Goal: Entertainment & Leisure: Consume media (video, audio)

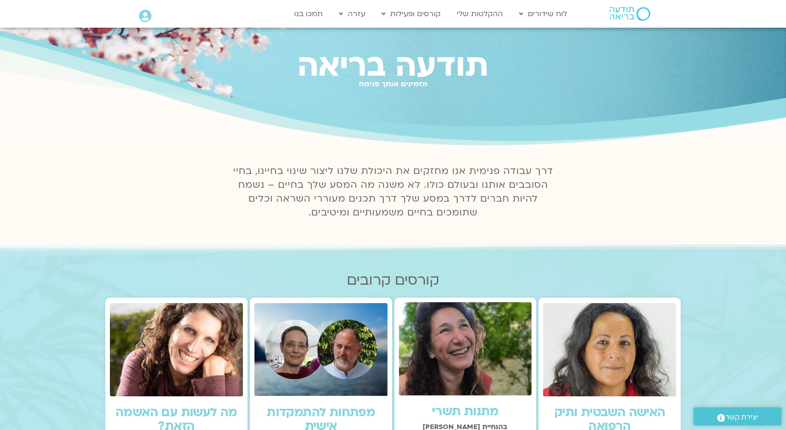
scroll to position [33, 0]
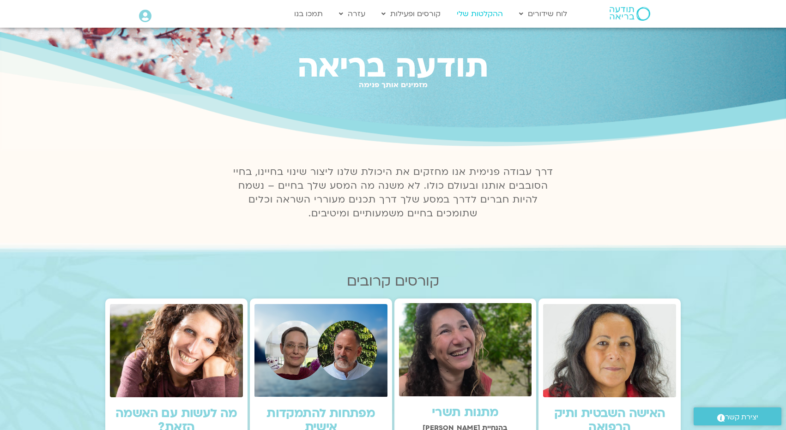
click at [484, 18] on link "ההקלטות שלי" at bounding box center [479, 14] width 55 height 18
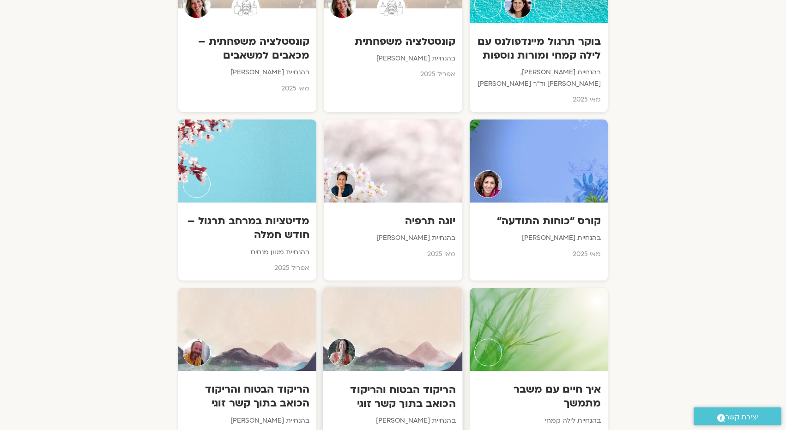
scroll to position [2925, 0]
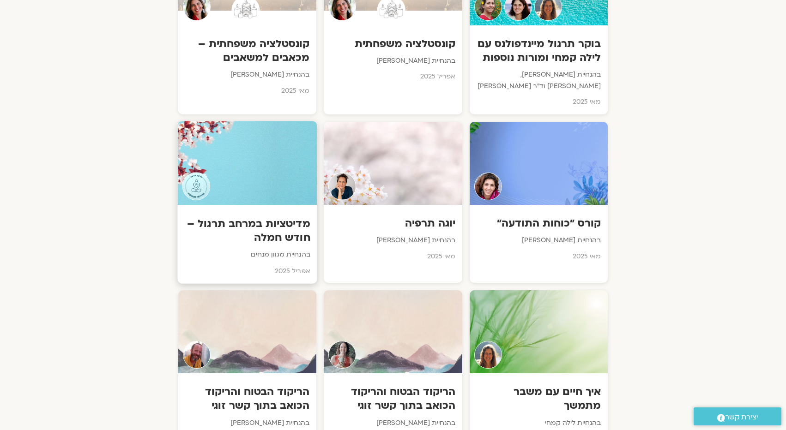
click at [274, 217] on h3 "מדיטציות במרחב תרגול – חודש חמלה" at bounding box center [248, 231] width 126 height 28
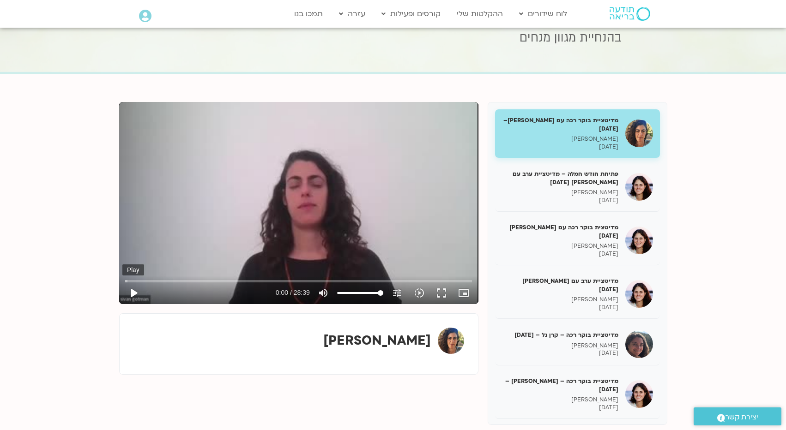
click at [131, 291] on button "play_arrow" at bounding box center [133, 293] width 22 height 22
click at [444, 291] on button "fullscreen" at bounding box center [441, 293] width 22 height 22
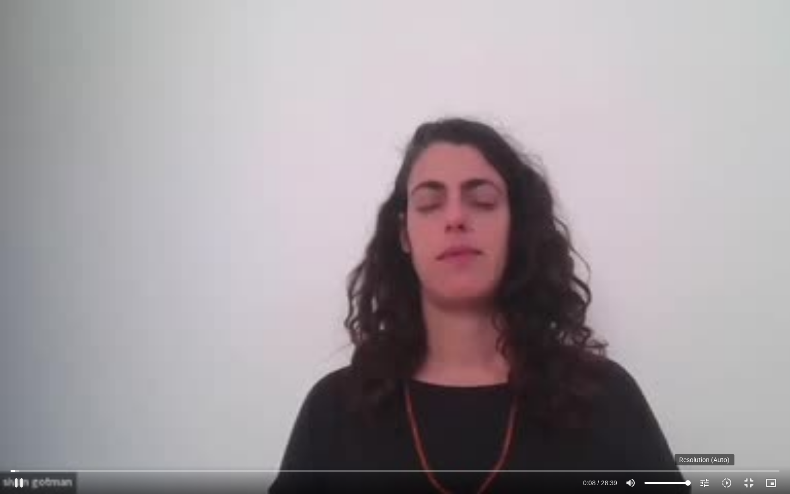
click at [707, 430] on icon "tune" at bounding box center [704, 482] width 11 height 11
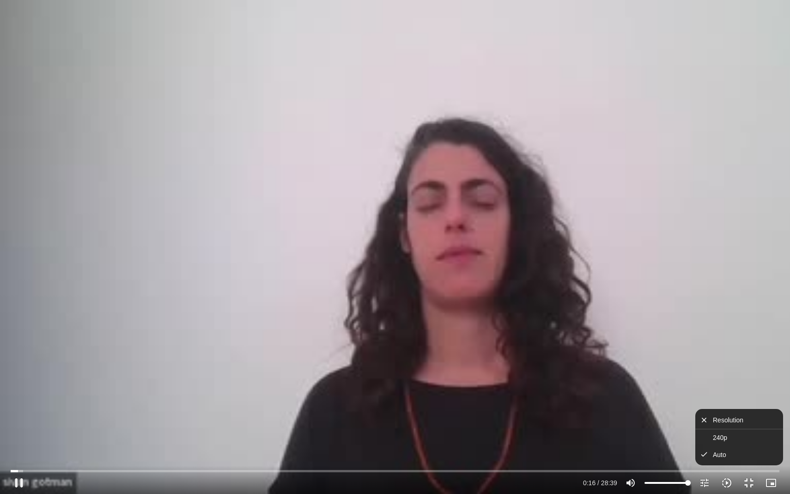
click at [726, 430] on icon "slow_motion_video" at bounding box center [726, 482] width 11 height 11
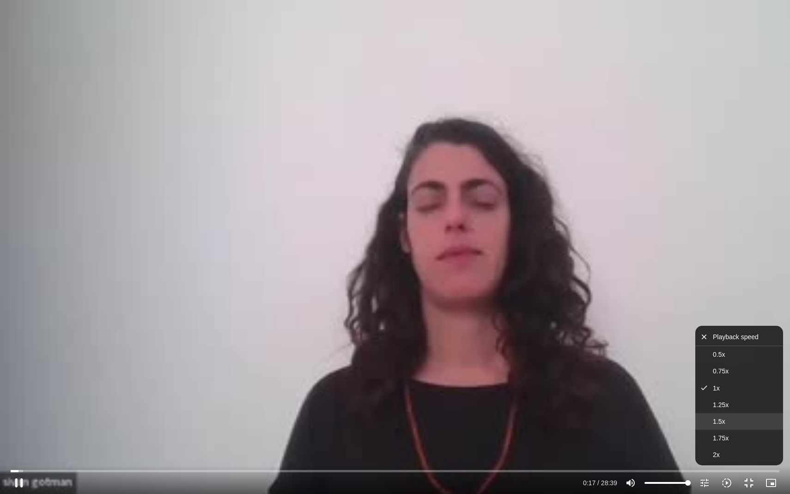
click at [727, 422] on button "1.5x" at bounding box center [739, 421] width 88 height 17
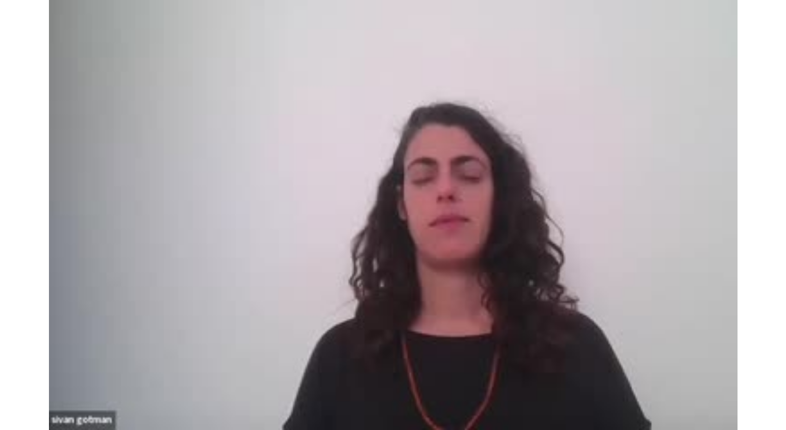
scroll to position [46, 0]
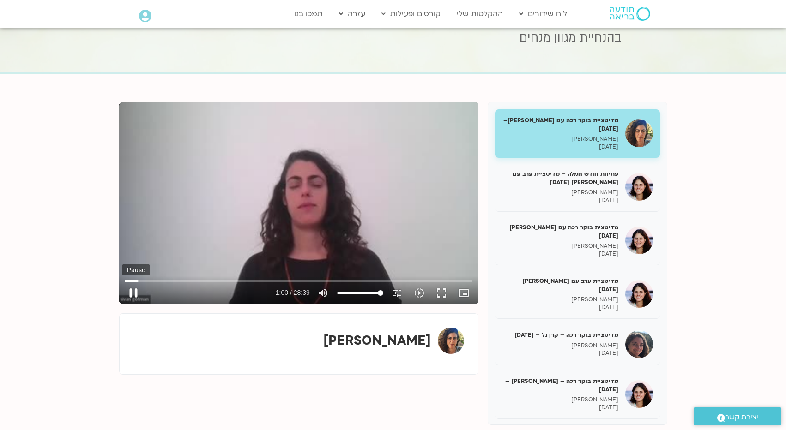
click at [135, 290] on button "pause" at bounding box center [133, 293] width 22 height 22
type input "61.0214196044606"
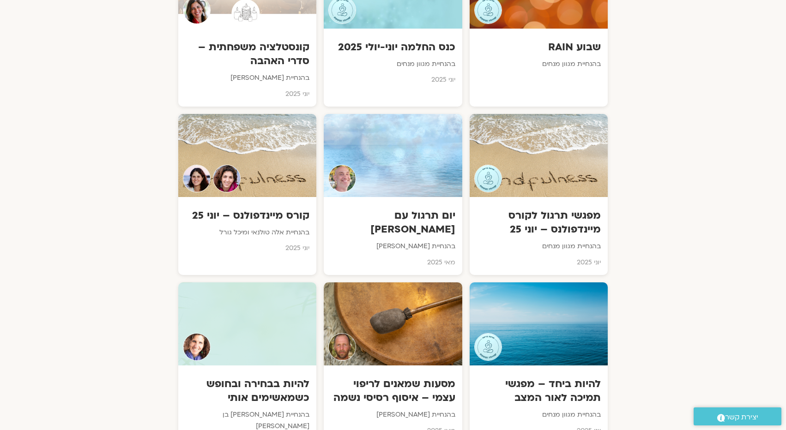
scroll to position [2057, 0]
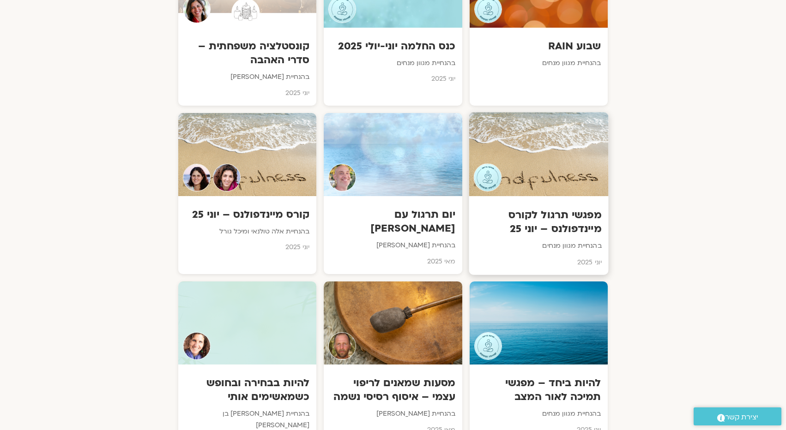
click at [561, 133] on div at bounding box center [538, 154] width 139 height 84
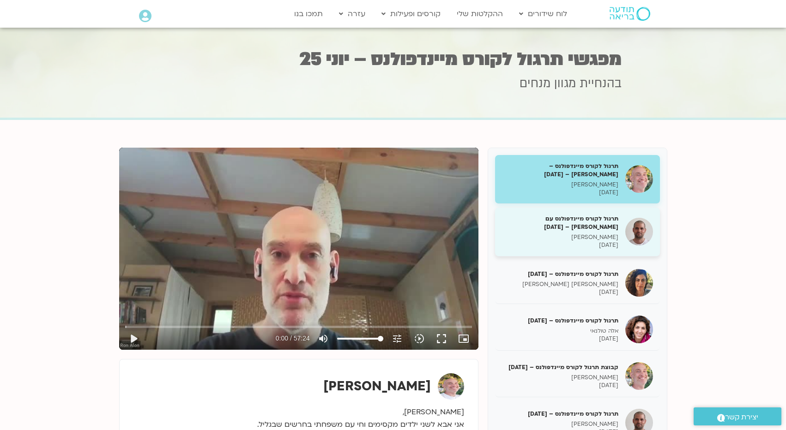
click at [601, 224] on h5 "תרגול לקורס מיינדפולנס עם [PERSON_NAME] – [DATE]" at bounding box center [560, 223] width 116 height 17
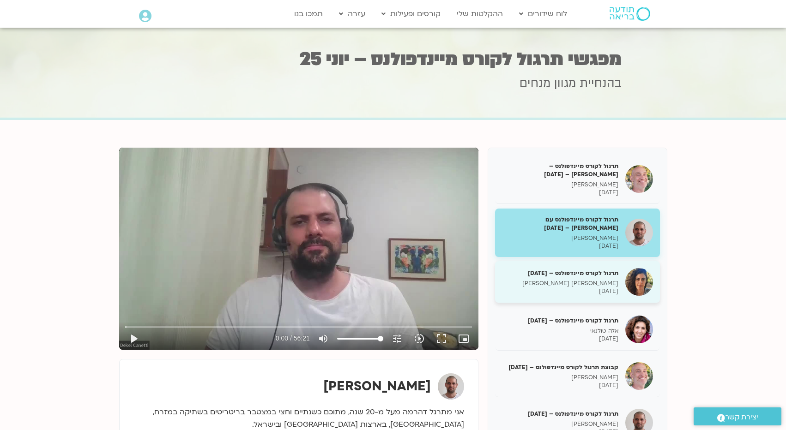
click at [583, 283] on p "[PERSON_NAME] [PERSON_NAME]" at bounding box center [560, 284] width 116 height 8
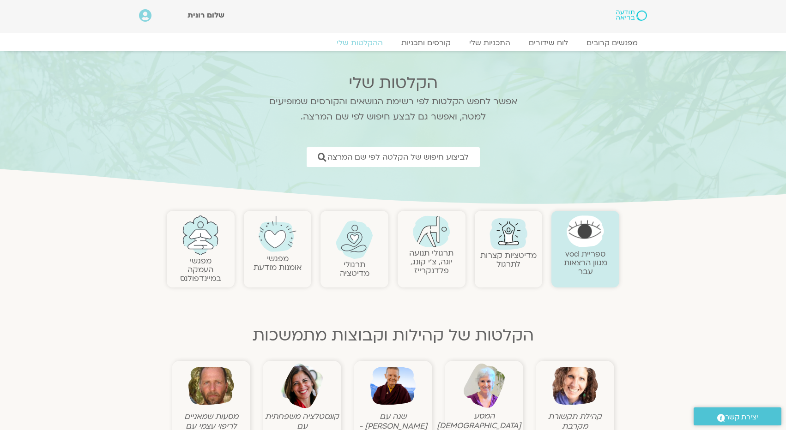
click at [360, 243] on img at bounding box center [354, 240] width 37 height 38
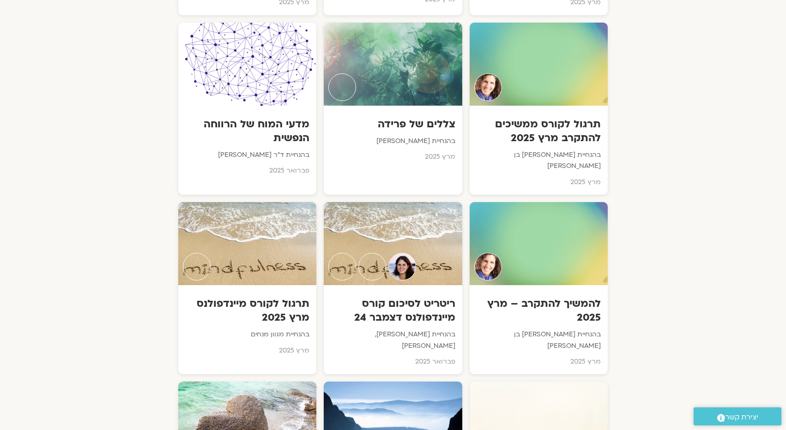
scroll to position [4200, 0]
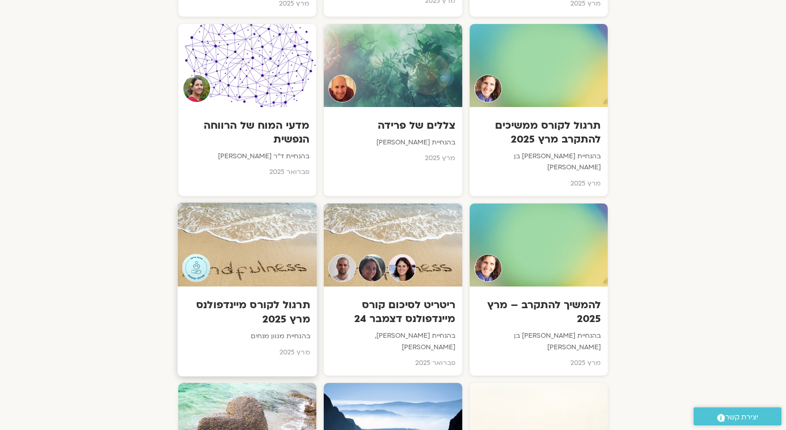
click at [271, 203] on div at bounding box center [247, 245] width 139 height 84
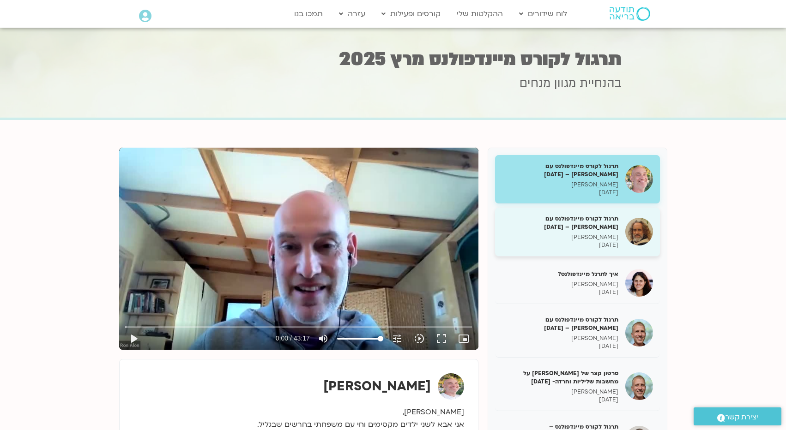
click at [583, 224] on h5 "תרגול לקורס מיינדפולנס עם דוד לב – 04/03/25" at bounding box center [560, 223] width 116 height 17
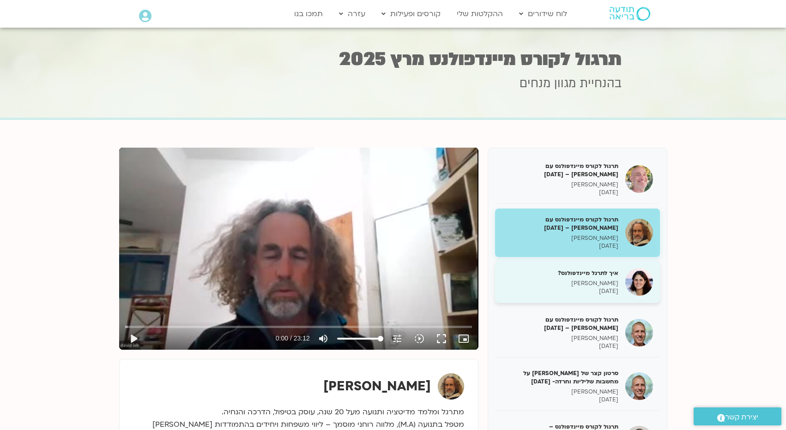
click at [581, 284] on p "מיכל גורל" at bounding box center [560, 284] width 116 height 8
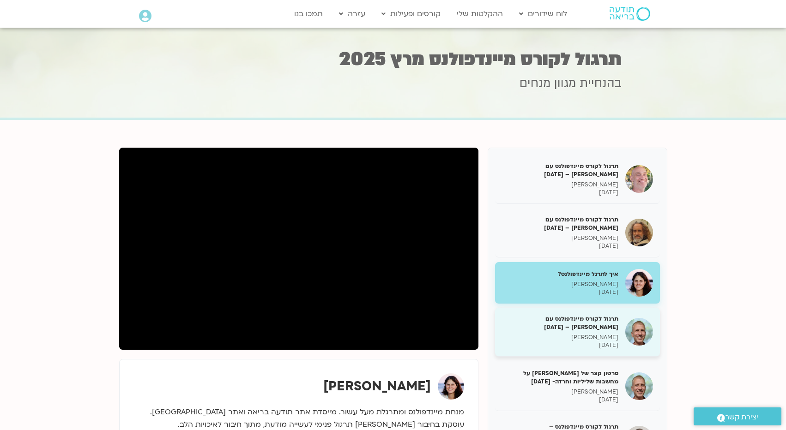
click at [588, 332] on h5 "תרגול לקורס מיינדפולנס עם ניב אידלמן – 05/03/25" at bounding box center [560, 323] width 116 height 17
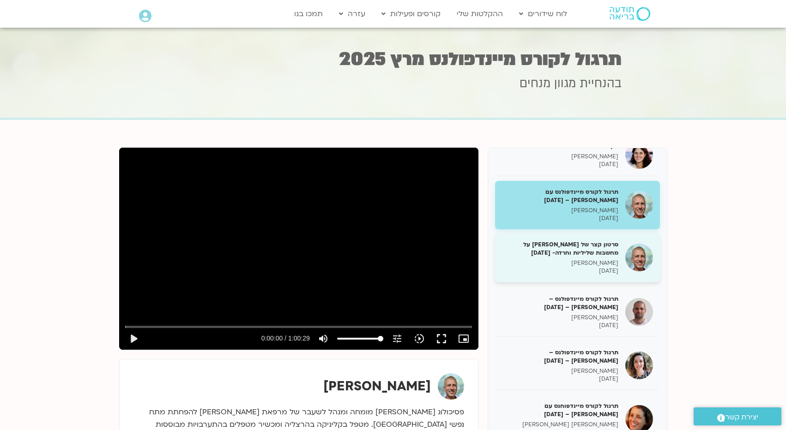
scroll to position [129, 0]
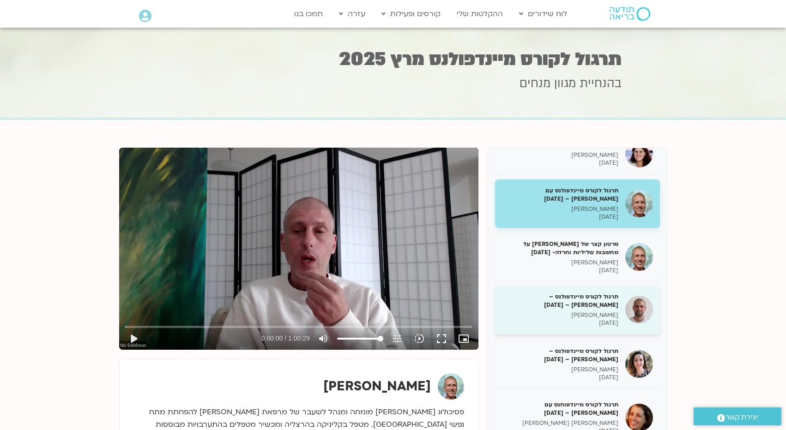
click at [605, 309] on h5 "תרגול לקורס מיינדפולנס – דקל קנטי – 5/3/25" at bounding box center [560, 301] width 116 height 17
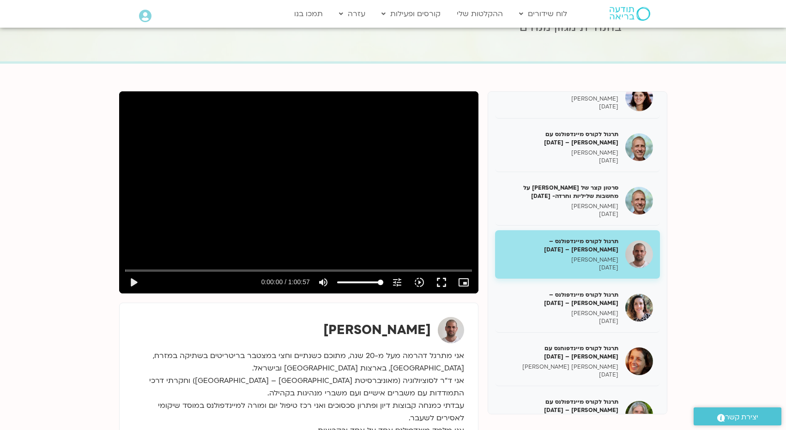
scroll to position [59, 0]
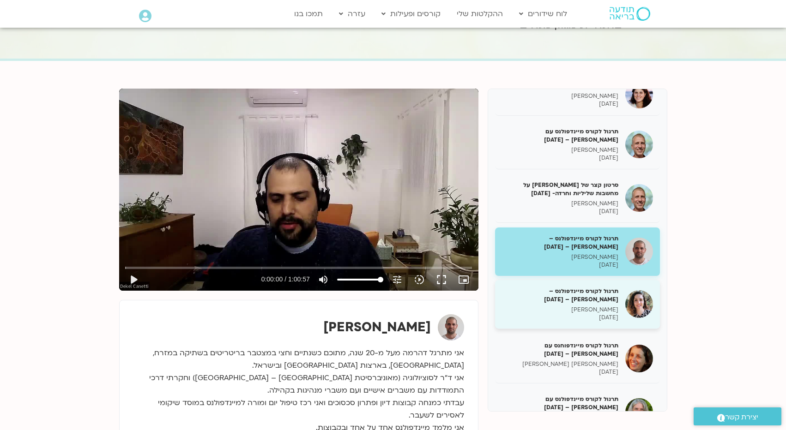
click at [613, 304] on h5 "תרגול לקורס מיינדפולנס – יעל קונטי – 5/3/25" at bounding box center [560, 295] width 116 height 17
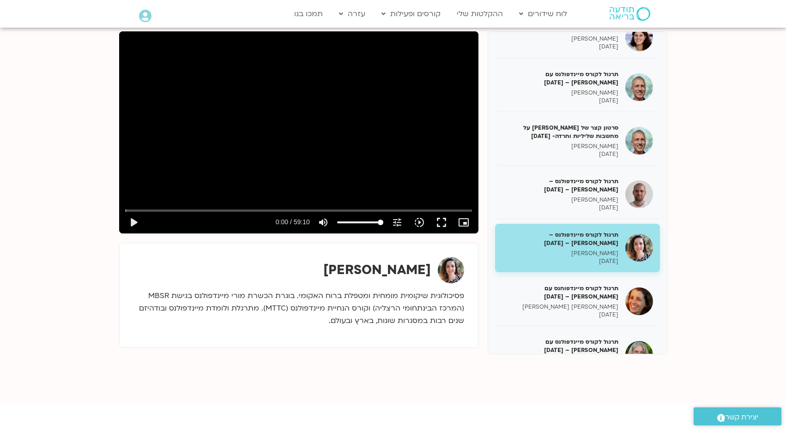
scroll to position [134, 0]
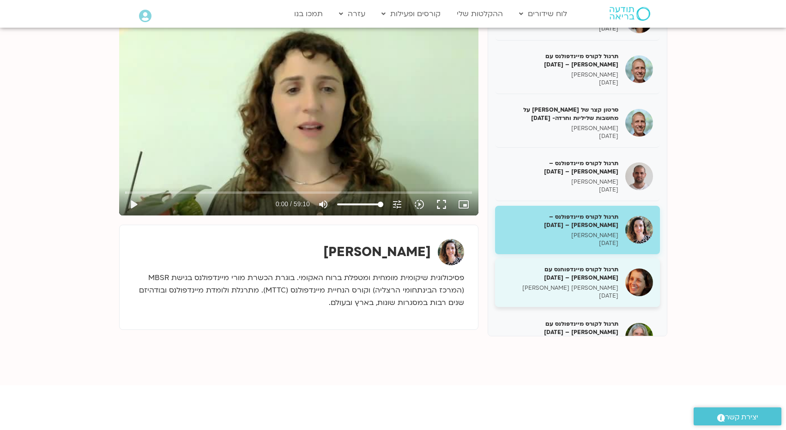
click at [604, 282] on h5 "תרגול לקורס מיינדפוחנס עם סיגל בירן – 06/03/25" at bounding box center [560, 274] width 116 height 17
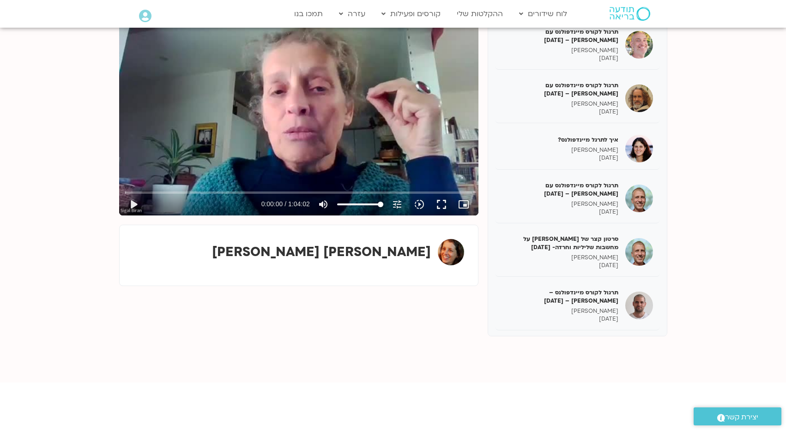
scroll to position [59, 0]
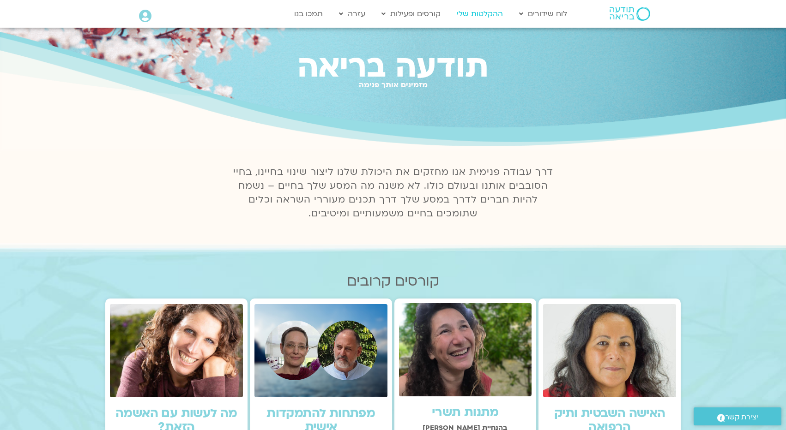
click at [480, 17] on link "ההקלטות שלי" at bounding box center [479, 14] width 55 height 18
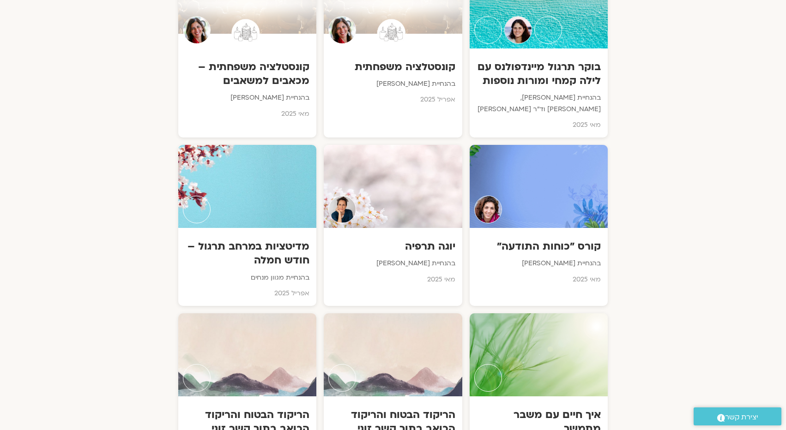
scroll to position [2894, 0]
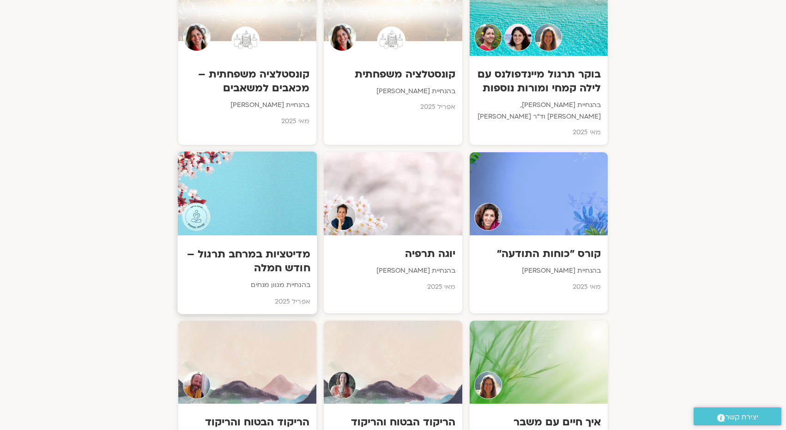
click at [262, 236] on div "מדיטציות במרחב תרגול – חודש חמלה בהנחיית מגוון מנחים [DATE]" at bounding box center [247, 275] width 139 height 79
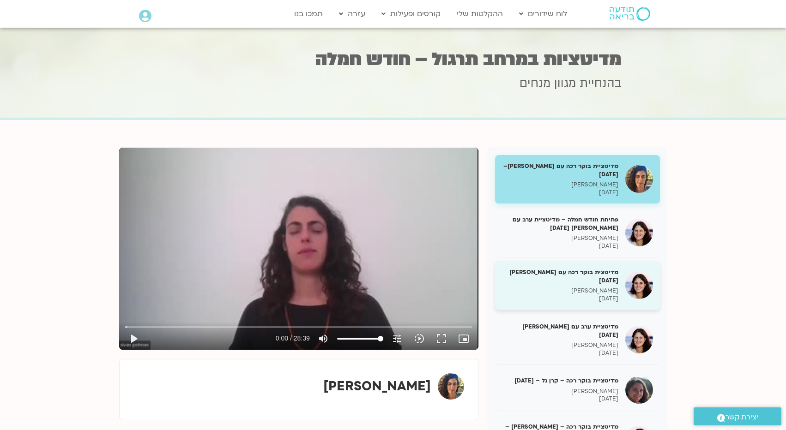
click at [579, 282] on div "מדיטצית בוקר רכה עם [PERSON_NAME] [DATE] [PERSON_NAME] [DATE]" at bounding box center [560, 285] width 116 height 35
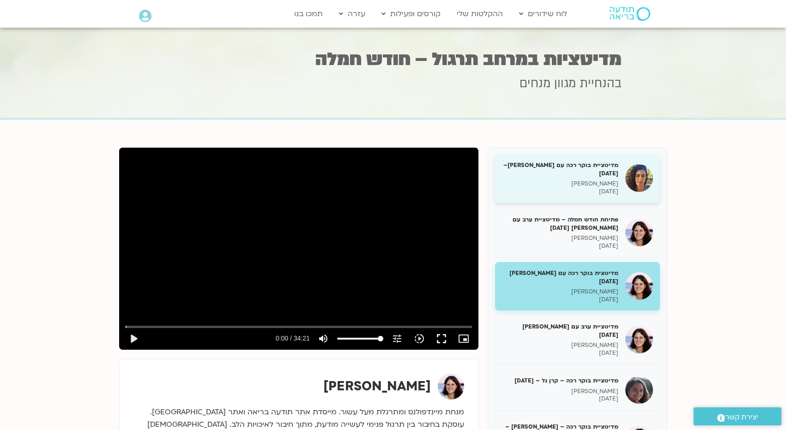
click at [595, 188] on p "סיון גל גוטמן" at bounding box center [560, 184] width 116 height 8
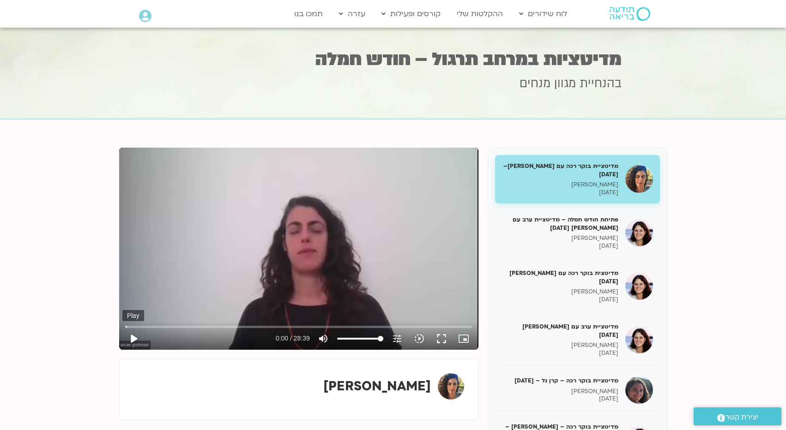
click at [137, 341] on button "play_arrow" at bounding box center [133, 339] width 22 height 22
click at [397, 338] on icon "tune" at bounding box center [397, 338] width 11 height 11
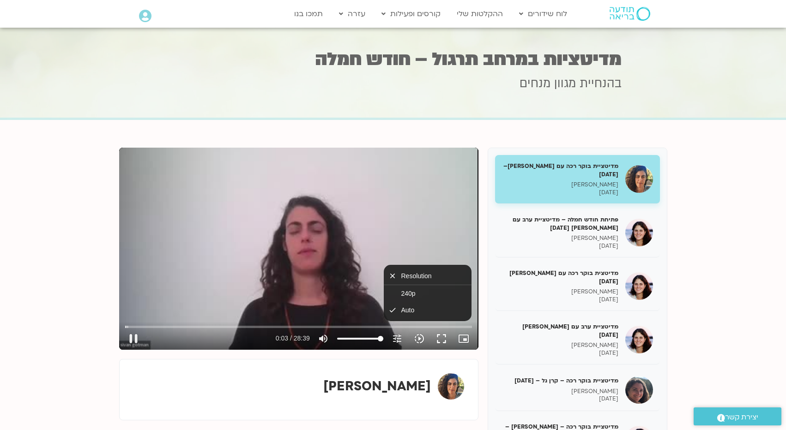
click at [422, 339] on icon "slow_motion_video" at bounding box center [419, 338] width 11 height 11
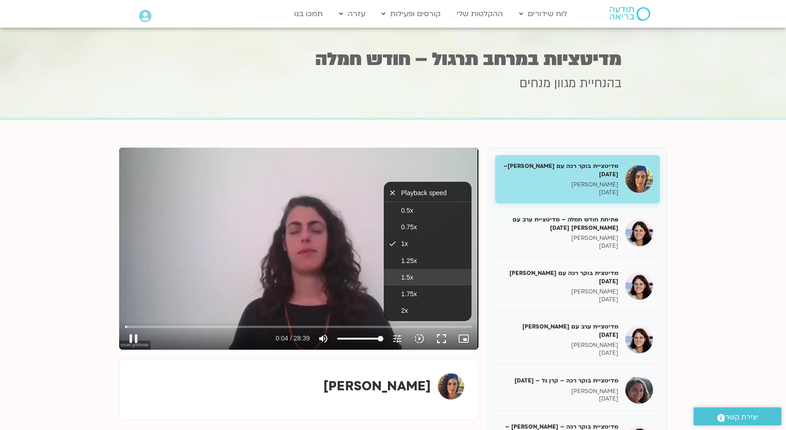
click at [423, 278] on button "1.5x" at bounding box center [428, 277] width 88 height 17
click at [443, 340] on button "fullscreen" at bounding box center [441, 339] width 22 height 22
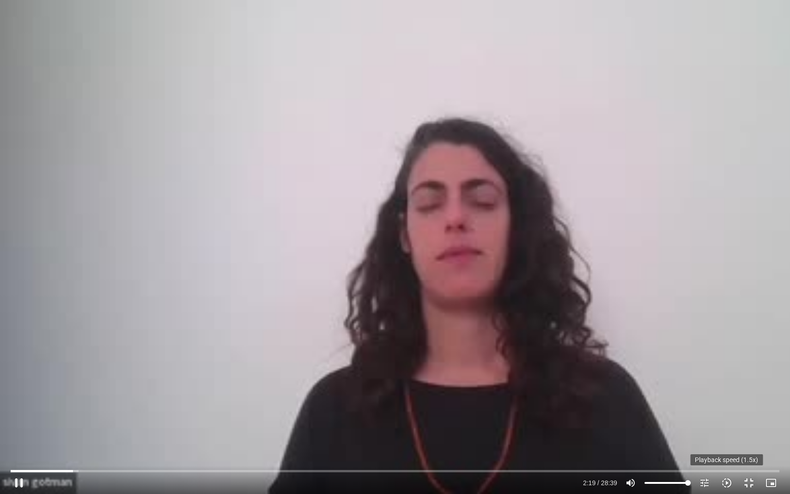
click at [726, 430] on icon "slow_motion_video" at bounding box center [726, 482] width 11 height 11
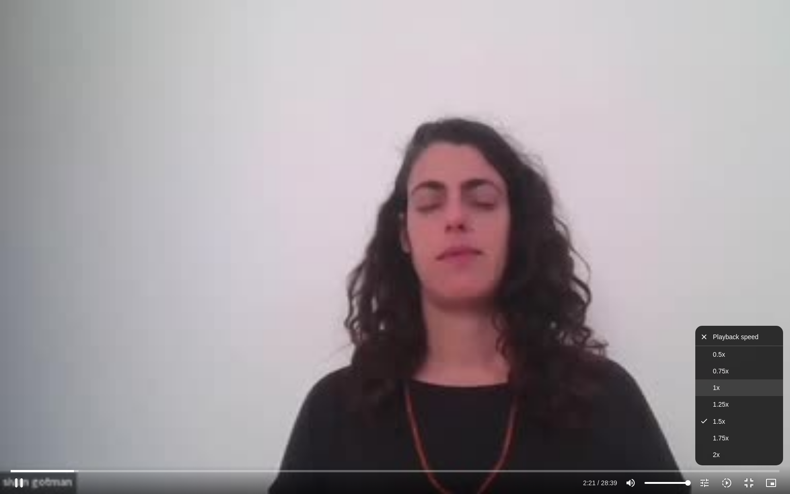
click at [738, 383] on button "1x" at bounding box center [739, 387] width 88 height 17
click at [775, 264] on div "Skip Ad 26:49 pause 2:23 / 28:39 volume_up Mute tune Resolution Auto 240p slow_…" at bounding box center [395, 247] width 790 height 494
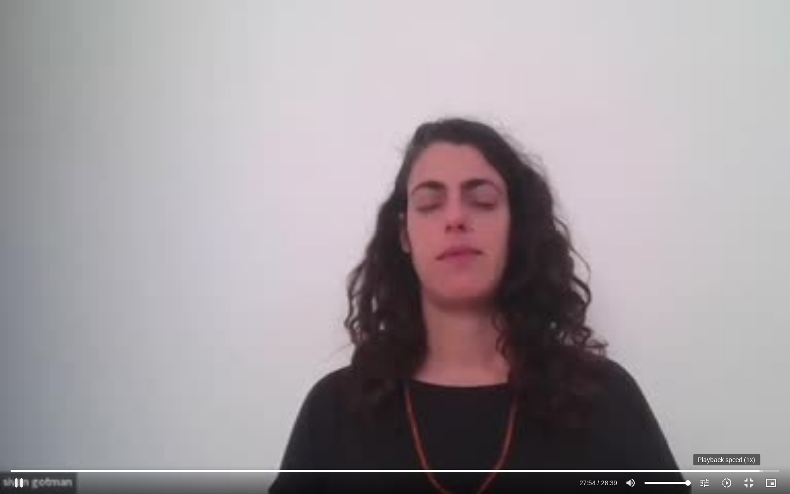
click at [727, 430] on icon "slow_motion_video" at bounding box center [726, 482] width 11 height 11
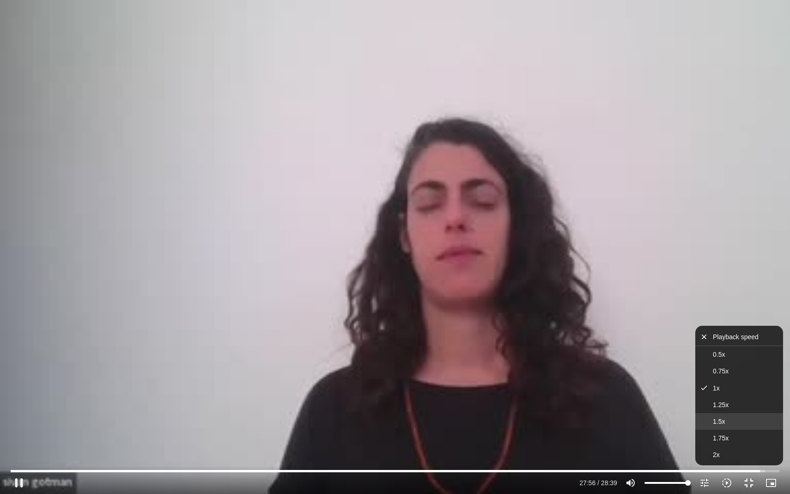
click at [744, 423] on button "1.5x" at bounding box center [739, 421] width 88 height 17
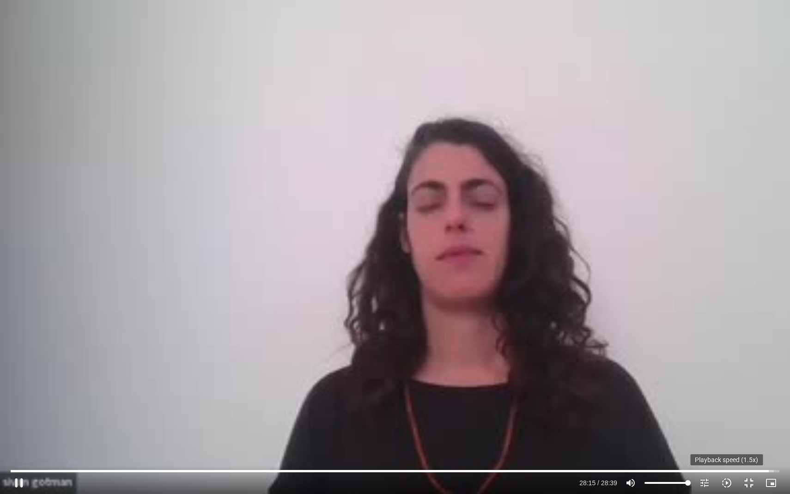
click at [727, 430] on icon "slow_motion_video" at bounding box center [726, 482] width 11 height 11
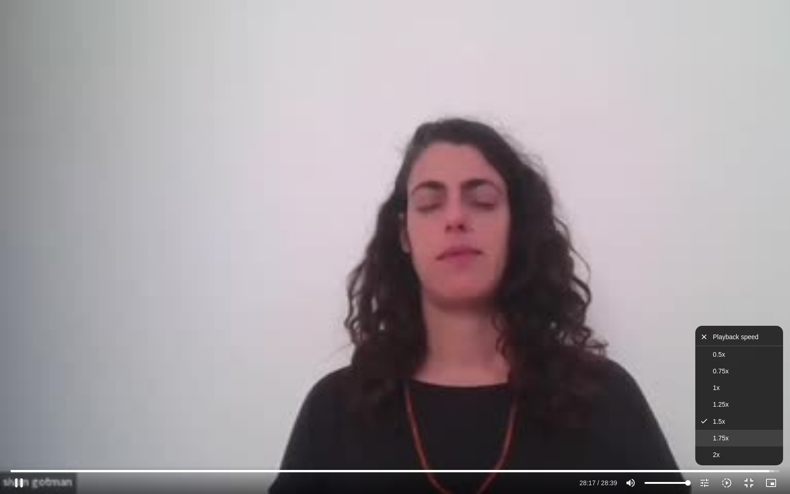
click at [727, 430] on span "1.75x" at bounding box center [721, 437] width 16 height 7
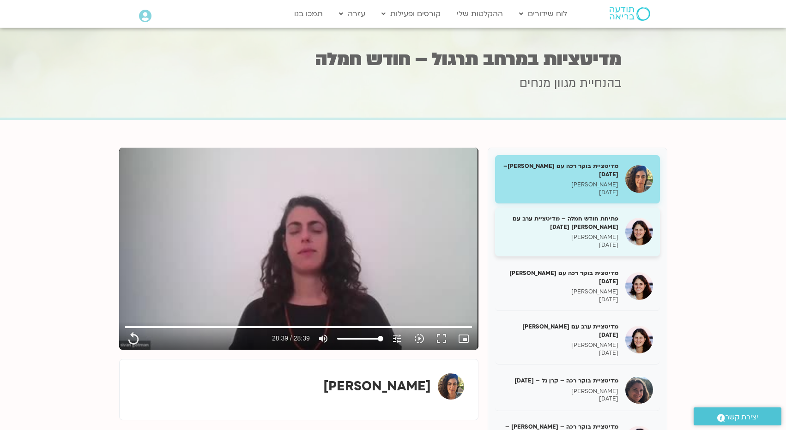
type input "1719.84"
click at [605, 225] on h5 "פתיחת חודש חמלה – מדיטציית ערב עם מיכל גורל 29/04/25" at bounding box center [560, 223] width 116 height 17
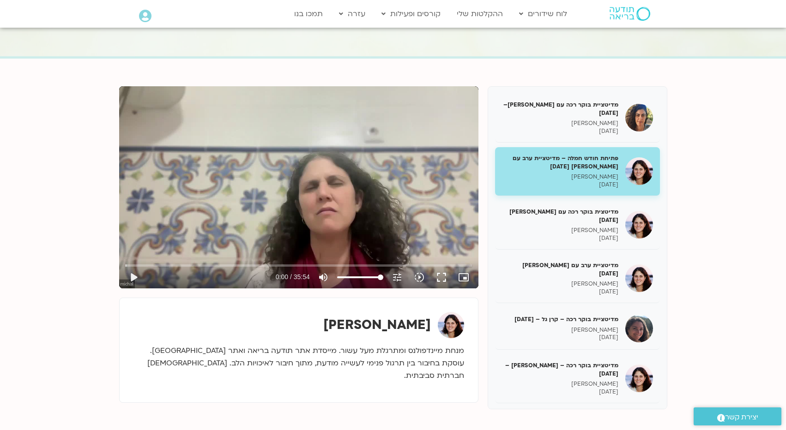
scroll to position [61, 0]
click at [135, 277] on button "pause" at bounding box center [133, 278] width 22 height 22
click at [219, 221] on div "Skip Ad 9:34 pause 0:25 / 35:54 volume_up Mute tune Resolution Auto 720p slow_m…" at bounding box center [298, 188] width 359 height 202
type input "26.0655740515349"
